Goal: Information Seeking & Learning: Learn about a topic

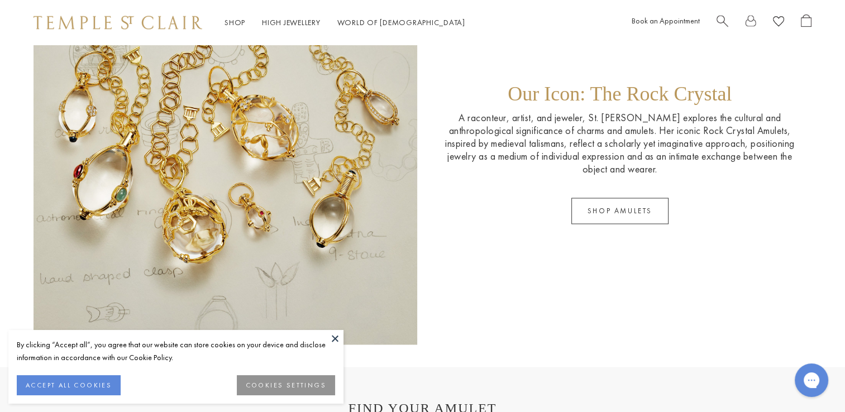
scroll to position [1843, 0]
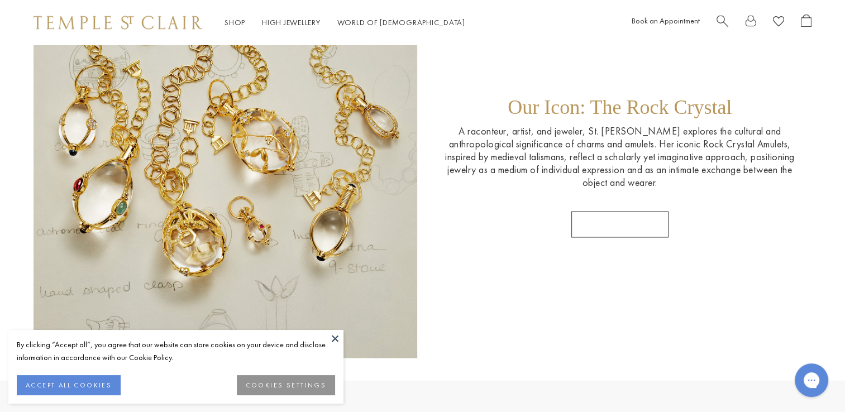
click at [594, 227] on link "SHOP AMULETS" at bounding box center [619, 224] width 97 height 26
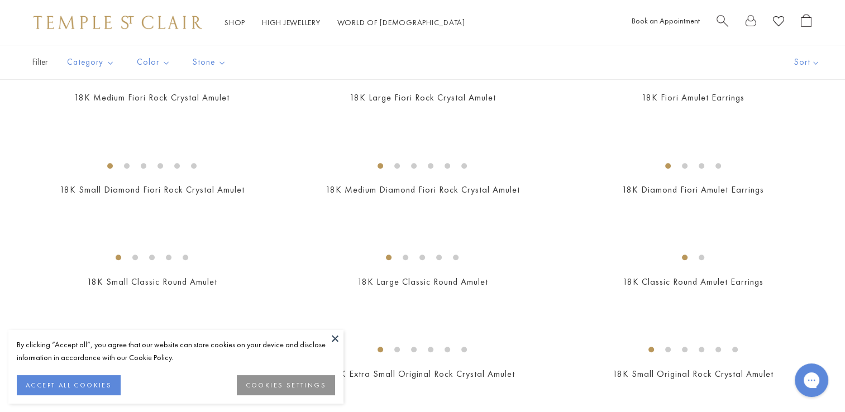
scroll to position [559, 0]
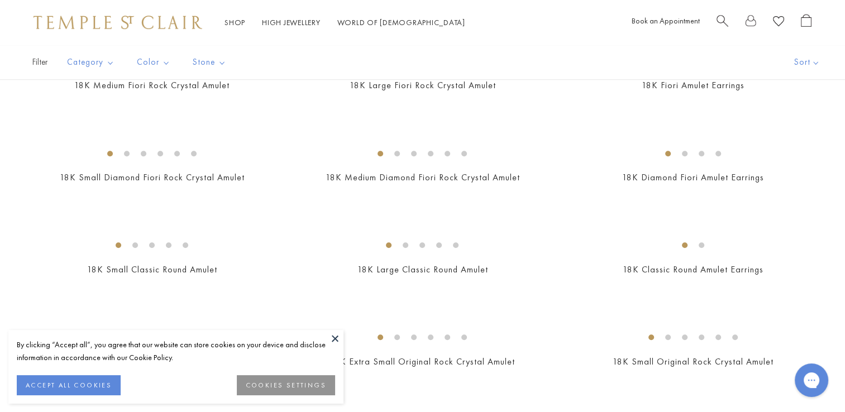
click at [0, 0] on img at bounding box center [0, 0] width 0 height 0
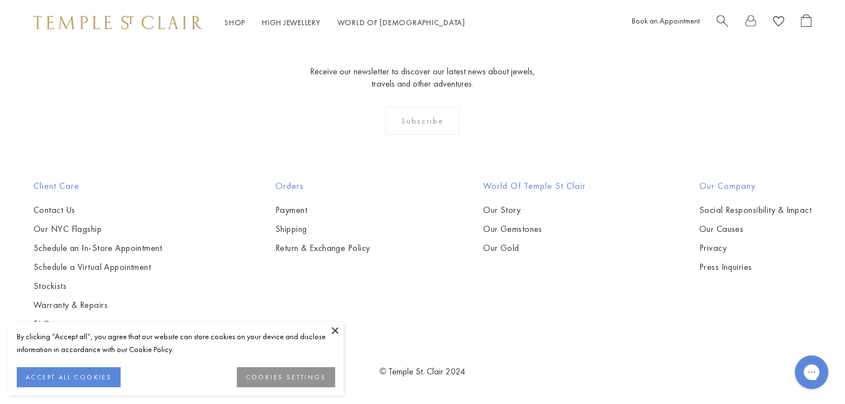
scroll to position [1720, 0]
